Goal: Task Accomplishment & Management: Use online tool/utility

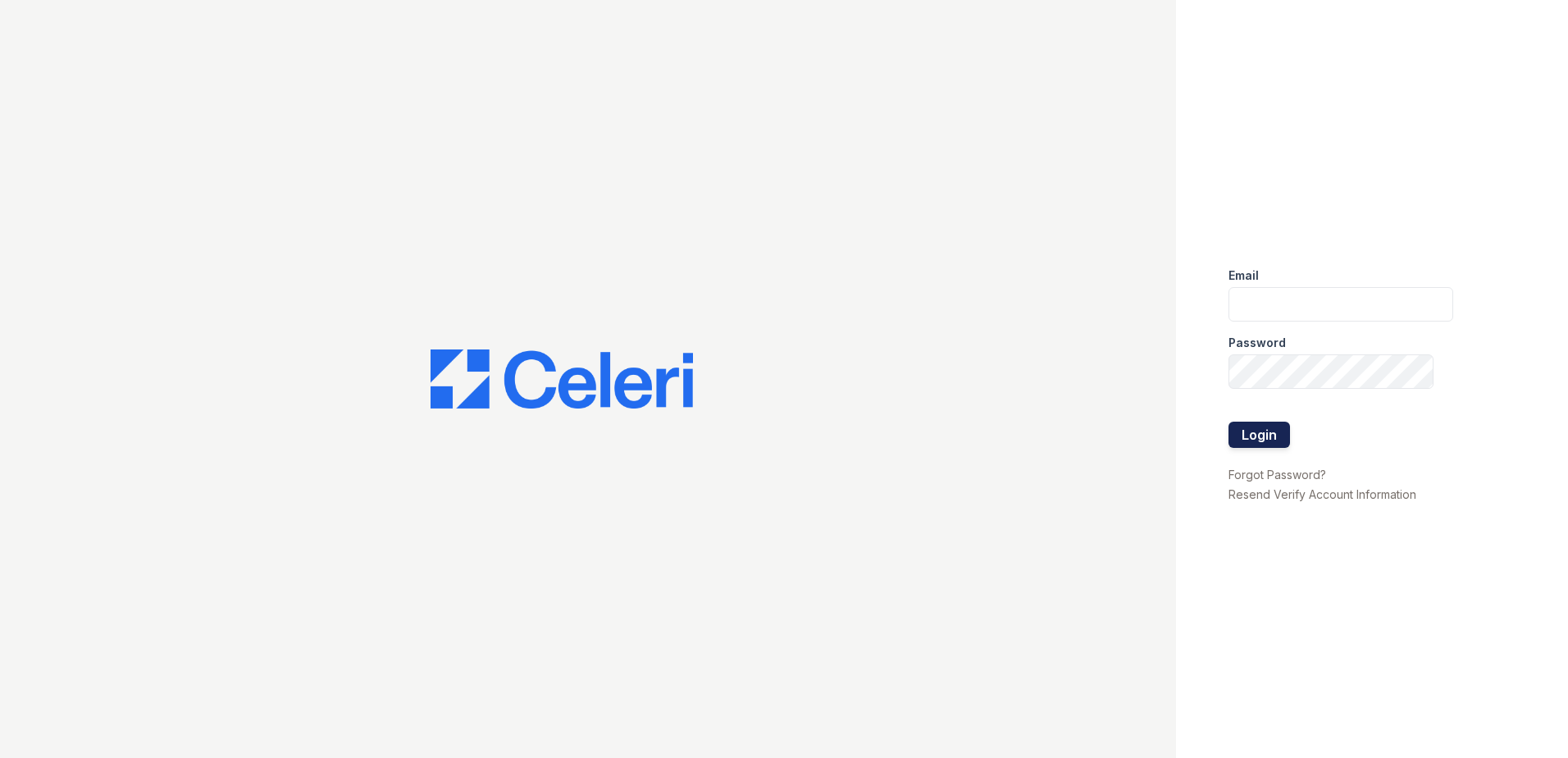
type input "[EMAIL_ADDRESS][DOMAIN_NAME]"
click at [1244, 435] on button "Login" at bounding box center [1259, 435] width 62 height 27
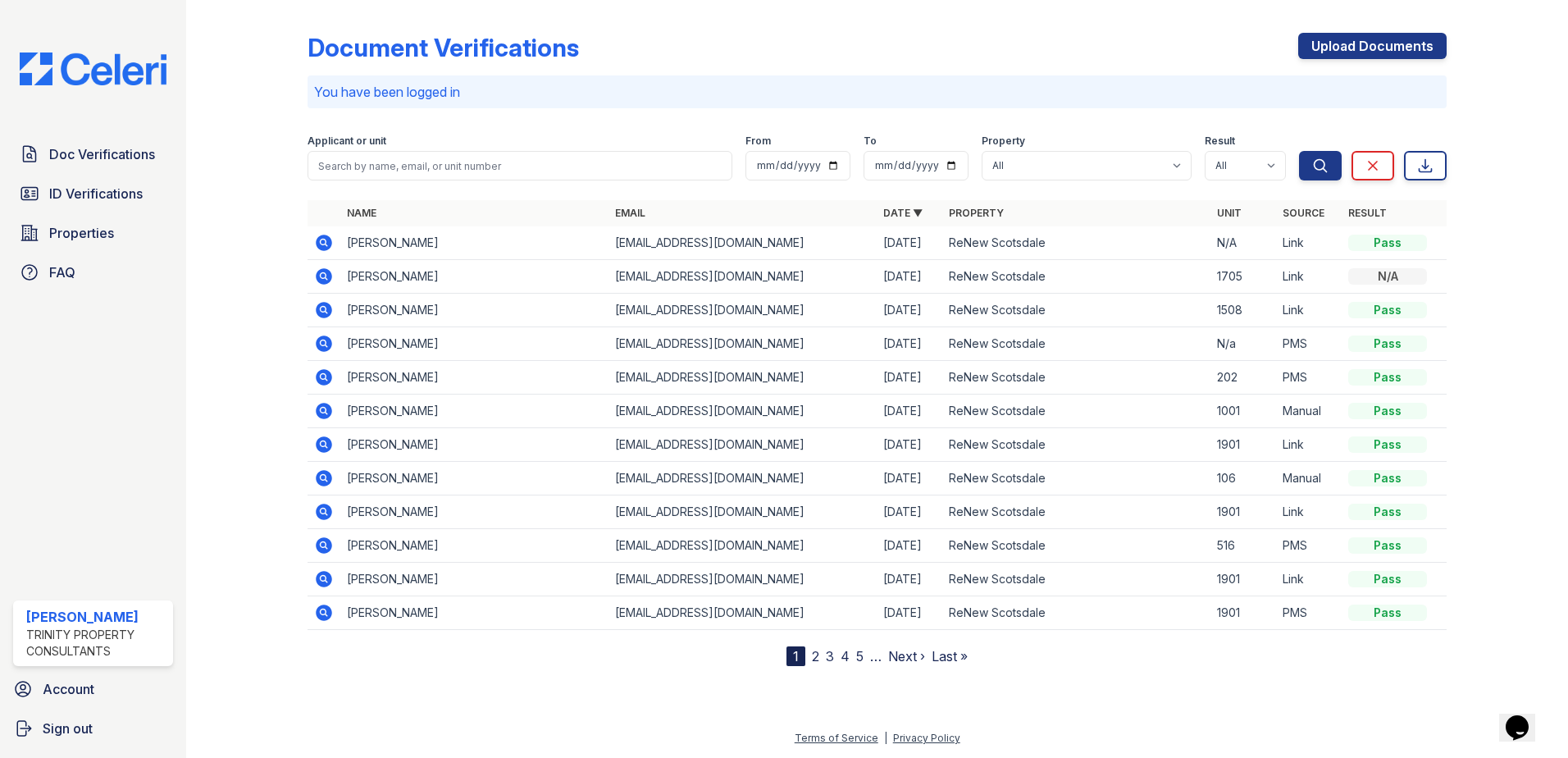
click at [316, 414] on icon at bounding box center [324, 411] width 17 height 17
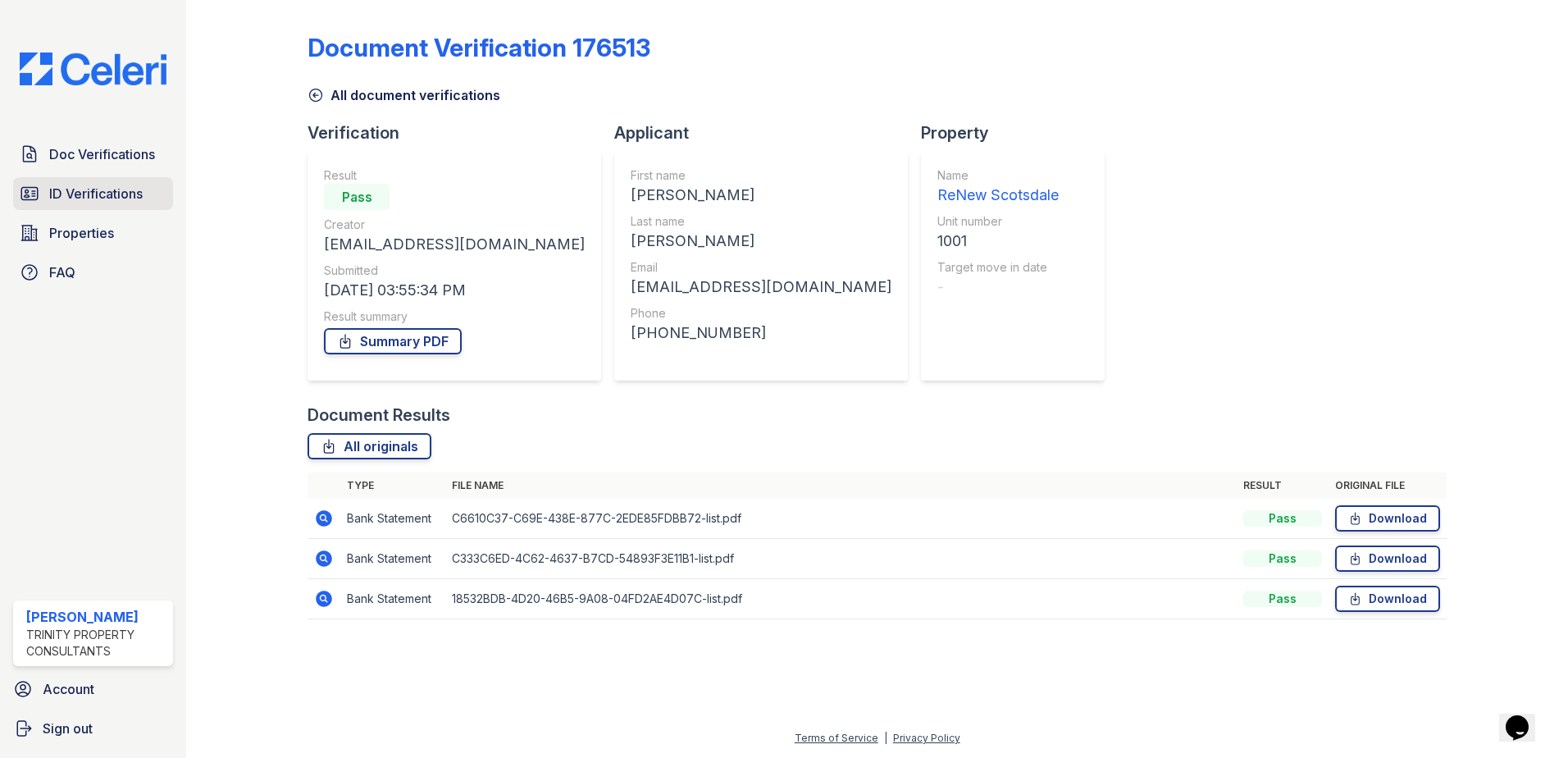
click at [99, 182] on link "ID Verifications" at bounding box center [93, 193] width 160 height 32
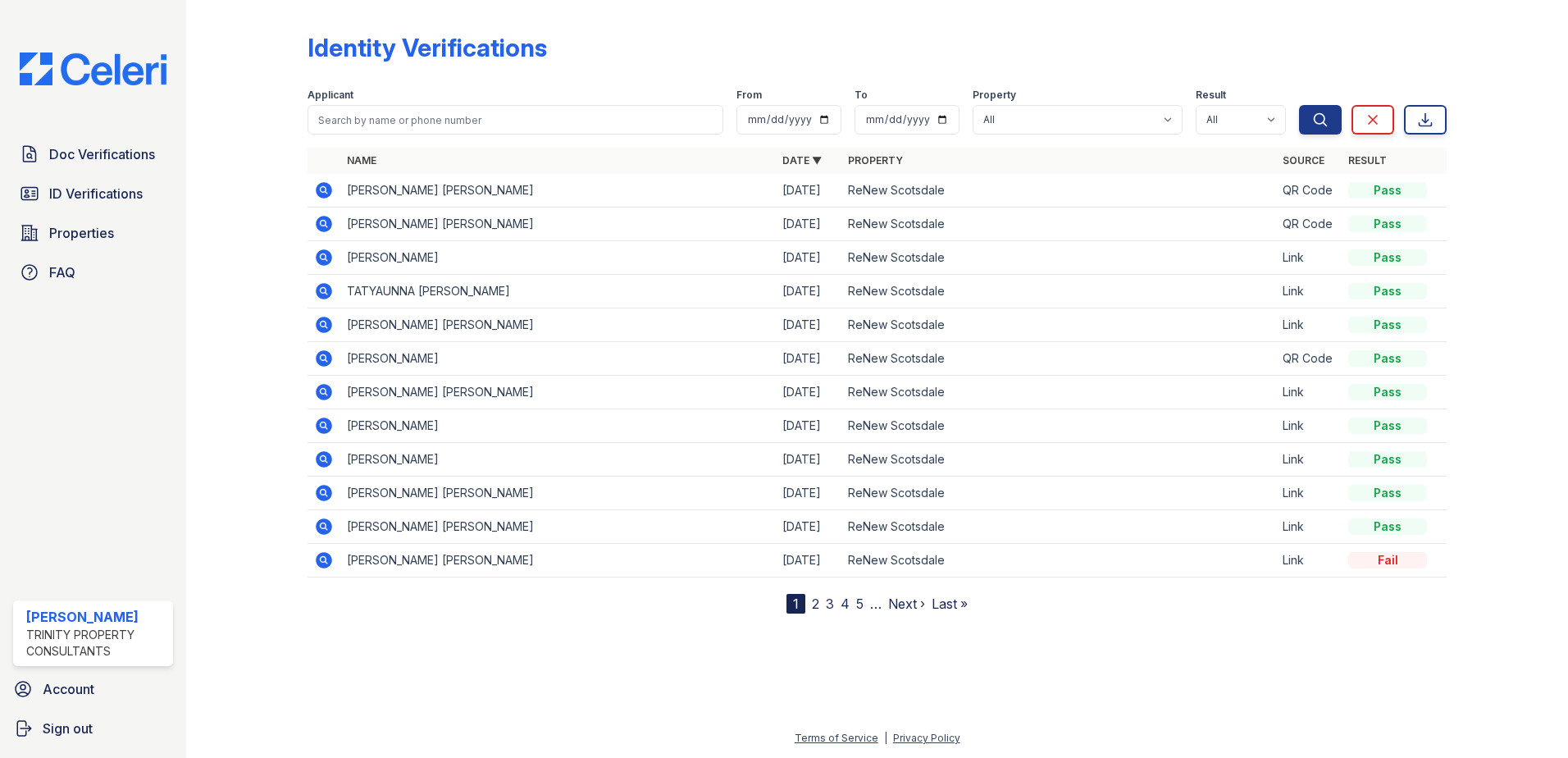
click at [319, 522] on icon at bounding box center [324, 527] width 17 height 17
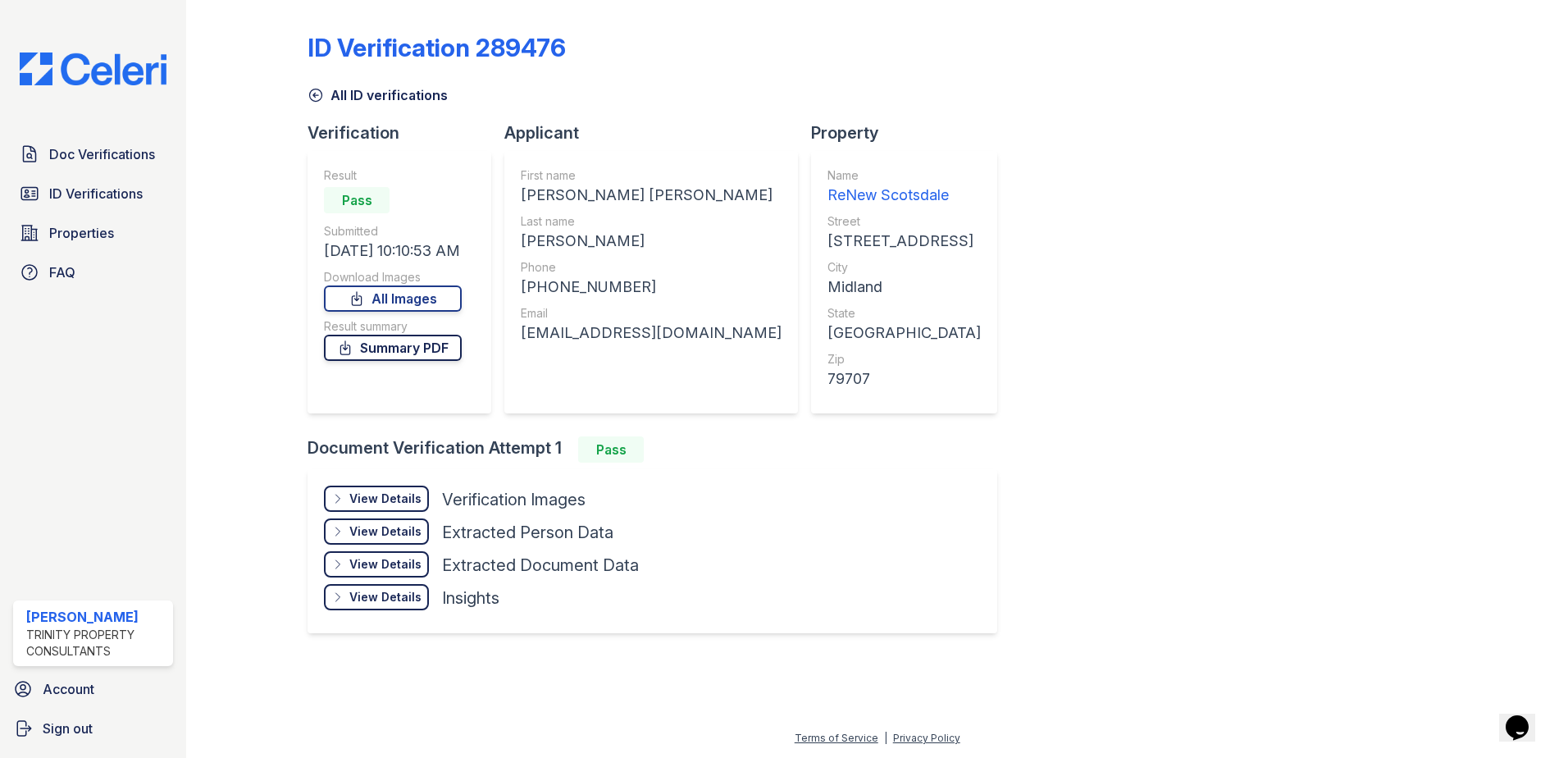
click at [373, 341] on link "Summary PDF" at bounding box center [393, 348] width 138 height 27
